Goal: Task Accomplishment & Management: Manage account settings

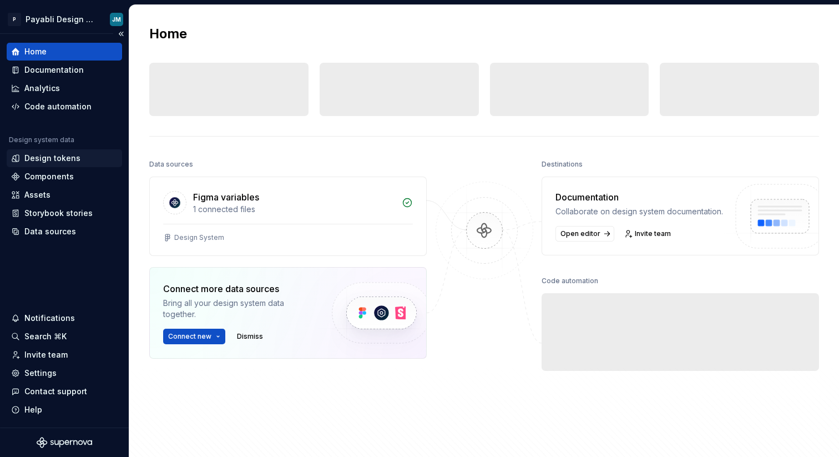
click at [41, 153] on div "Design tokens" at bounding box center [52, 158] width 56 height 11
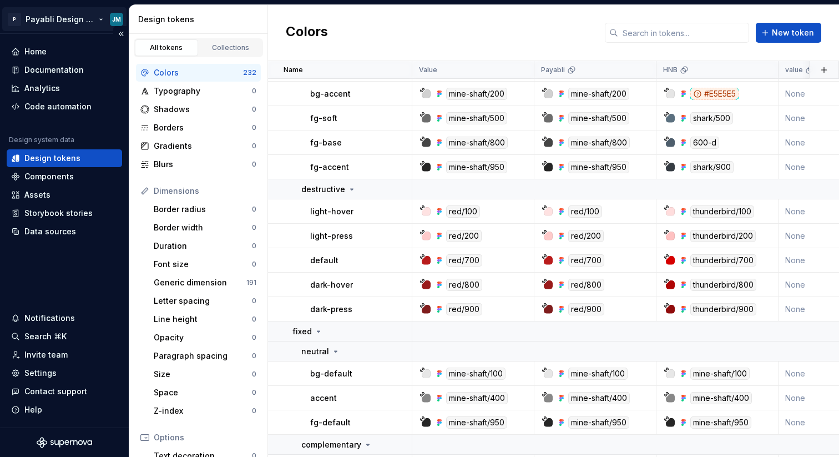
click at [46, 13] on html "P Payabli Design System JM Home Documentation Analytics Code automation Design …" at bounding box center [419, 228] width 839 height 457
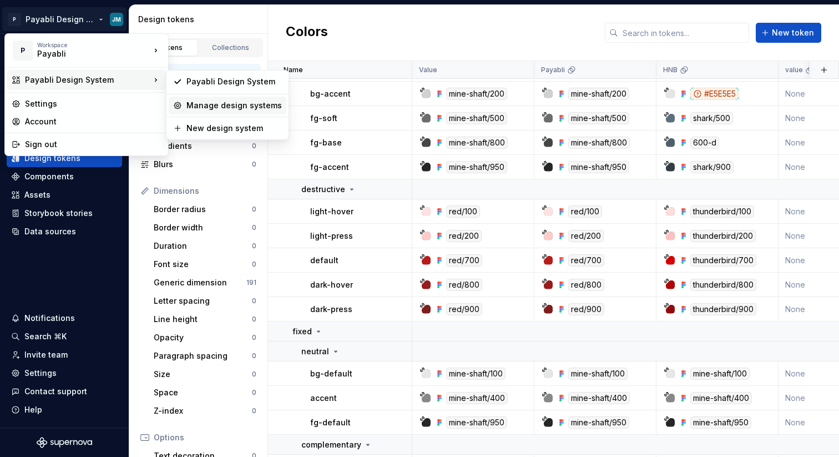
click at [229, 103] on div "Manage design systems" at bounding box center [233, 105] width 95 height 11
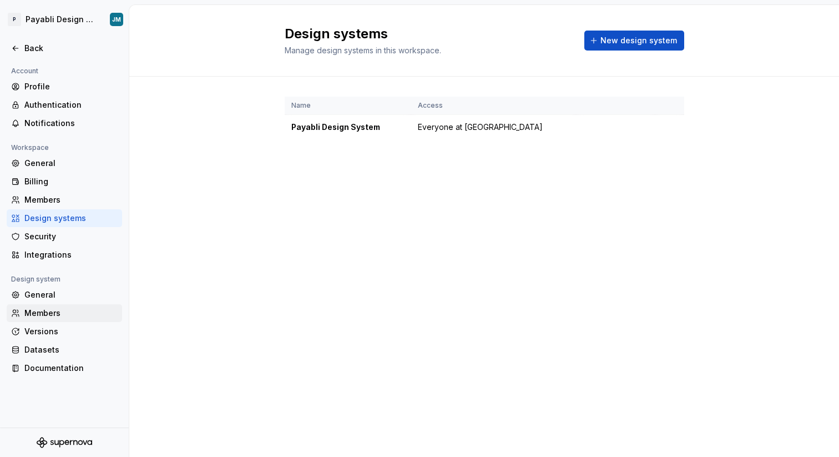
click at [42, 309] on div "Members" at bounding box center [70, 312] width 93 height 11
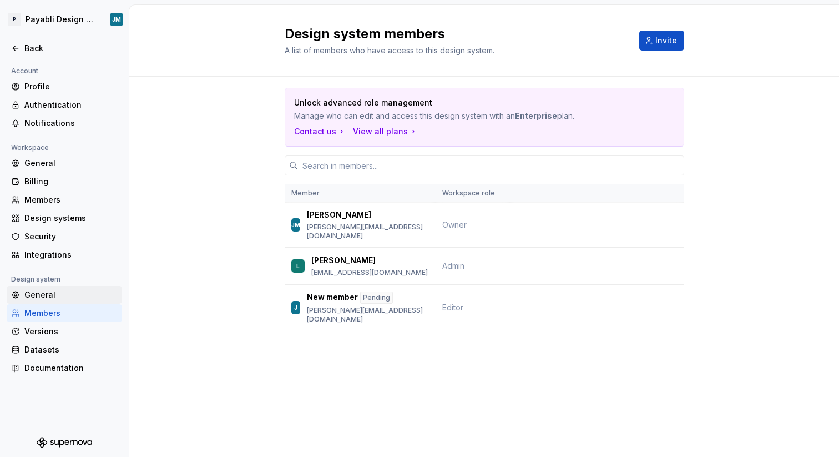
click at [42, 294] on div "General" at bounding box center [70, 294] width 93 height 11
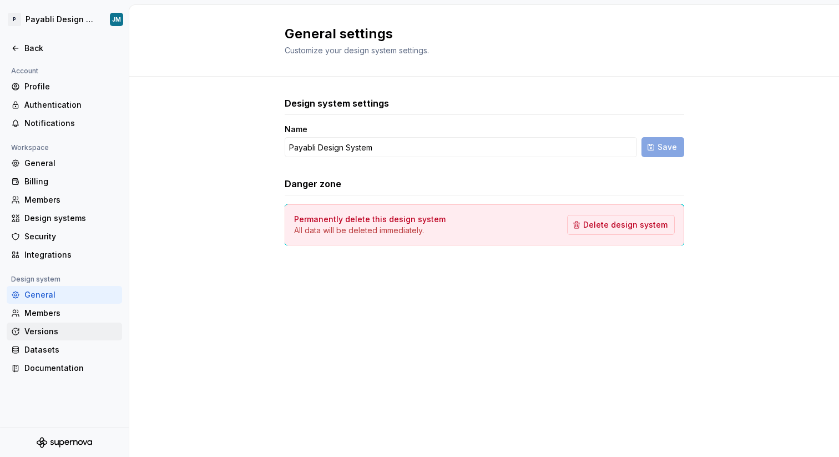
click at [49, 328] on div "Versions" at bounding box center [70, 331] width 93 height 11
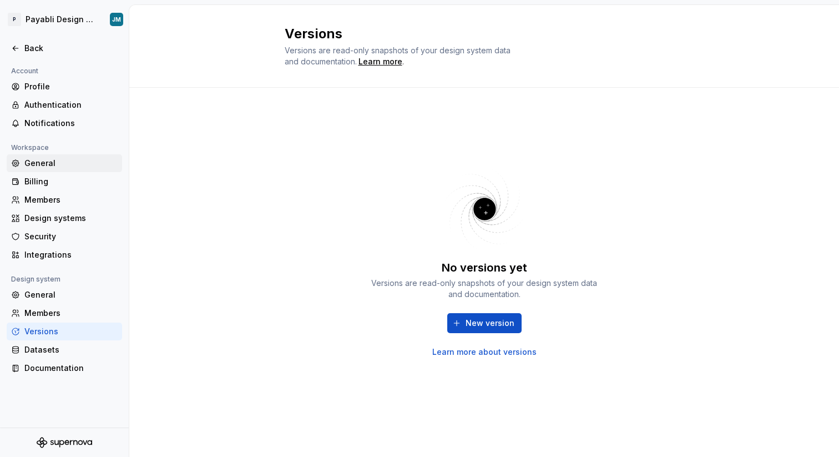
click at [46, 163] on div "General" at bounding box center [70, 163] width 93 height 11
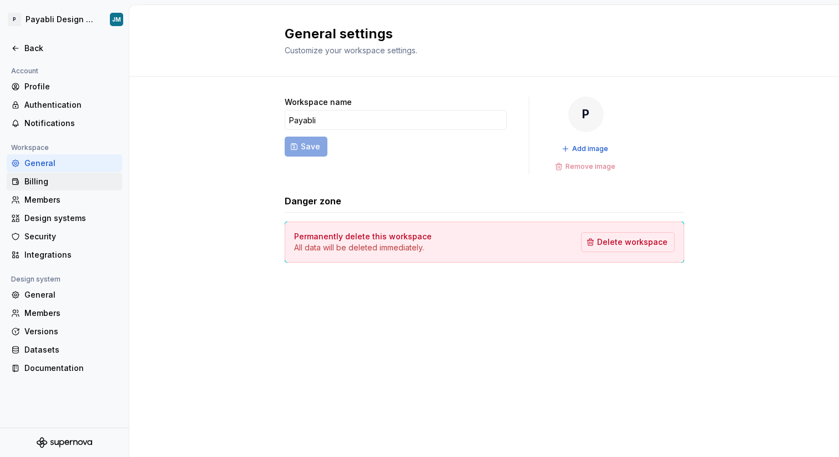
click at [45, 181] on div "Billing" at bounding box center [70, 181] width 93 height 11
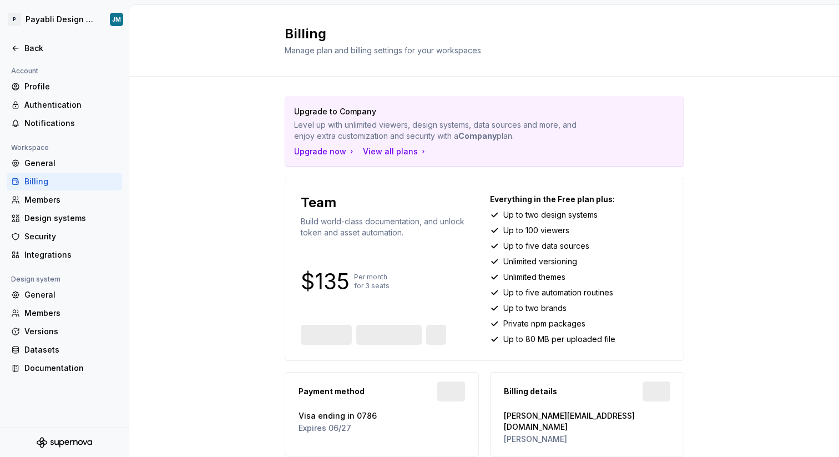
scroll to position [31, 0]
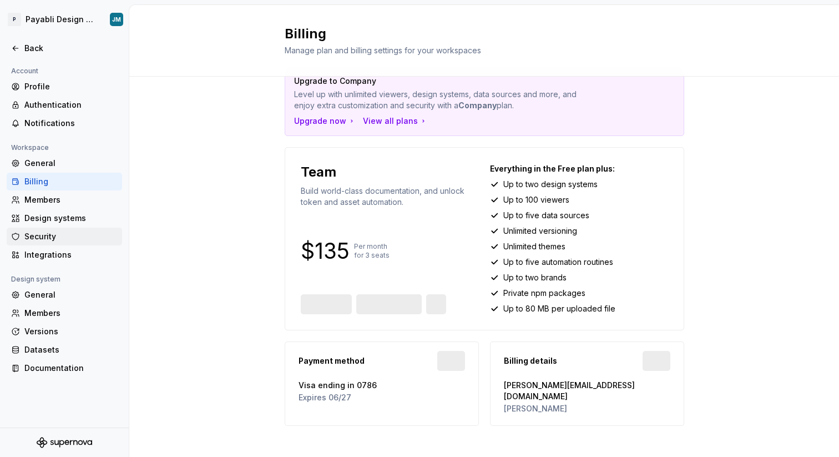
click at [43, 231] on div "Security" at bounding box center [70, 236] width 93 height 11
